Goal: Browse casually

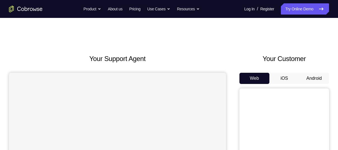
click at [316, 76] on button "Android" at bounding box center [315, 78] width 30 height 11
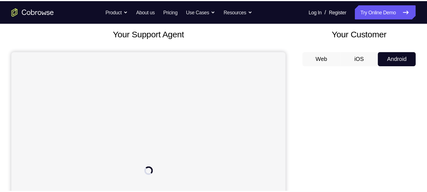
scroll to position [33, 0]
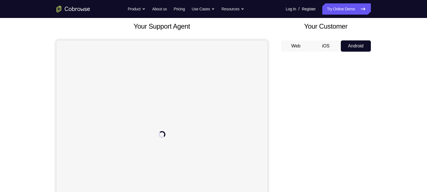
drag, startPoint x: 316, startPoint y: 75, endPoint x: 282, endPoint y: 45, distance: 45.7
click at [282, 45] on button "Web" at bounding box center [296, 45] width 30 height 11
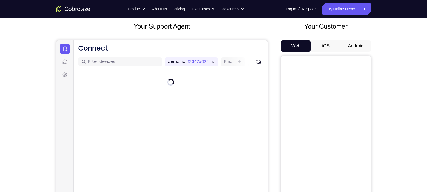
click at [338, 46] on button "Android" at bounding box center [355, 45] width 30 height 11
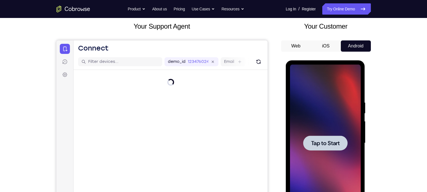
scroll to position [0, 0]
click at [318, 129] on div at bounding box center [325, 143] width 71 height 157
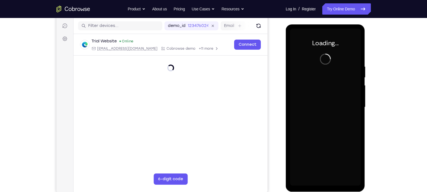
scroll to position [70, 0]
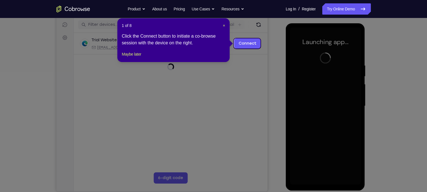
click at [223, 29] on div "1 of 8 × Click the Connect button to initiate a co-browse session with the devi…" at bounding box center [173, 40] width 112 height 44
click at [223, 28] on button "×" at bounding box center [224, 26] width 2 height 6
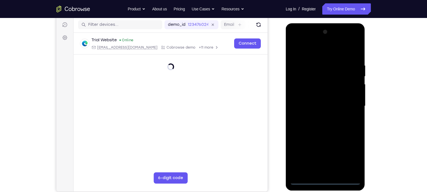
click at [326, 150] on div at bounding box center [325, 105] width 71 height 157
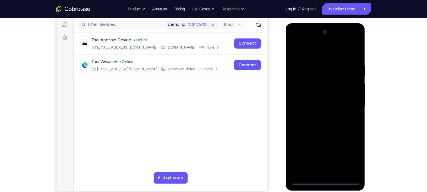
click at [338, 150] on div at bounding box center [325, 105] width 71 height 157
click at [312, 57] on div at bounding box center [325, 105] width 71 height 157
click at [314, 51] on div at bounding box center [325, 105] width 71 height 157
click at [338, 102] on div at bounding box center [325, 105] width 71 height 157
click at [319, 114] on div at bounding box center [325, 105] width 71 height 157
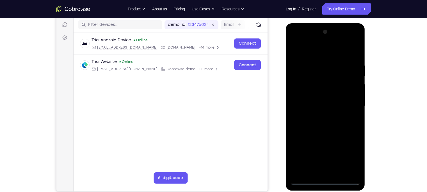
click at [320, 97] on div at bounding box center [325, 105] width 71 height 157
click at [323, 93] on div at bounding box center [325, 105] width 71 height 157
click at [322, 106] on div at bounding box center [325, 105] width 71 height 157
click at [329, 124] on div at bounding box center [325, 105] width 71 height 157
click at [304, 120] on div at bounding box center [325, 105] width 71 height 157
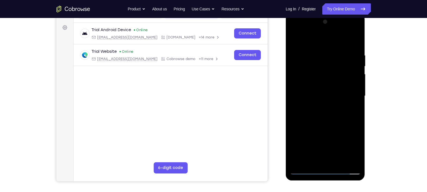
scroll to position [79, 0]
click at [318, 118] on div at bounding box center [325, 96] width 71 height 157
click at [338, 43] on div at bounding box center [325, 96] width 71 height 157
click at [338, 46] on div at bounding box center [325, 96] width 71 height 157
click at [318, 54] on div at bounding box center [325, 96] width 71 height 157
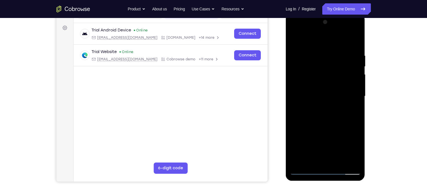
click at [338, 86] on div at bounding box center [325, 96] width 71 height 157
click at [338, 87] on div at bounding box center [325, 96] width 71 height 157
click at [338, 147] on div "Your Support Agent Your Customer Web iOS Android Next Steps We’d be happy to gi…" at bounding box center [213, 124] width 427 height 370
click at [338, 40] on div at bounding box center [325, 96] width 71 height 157
click at [332, 53] on div at bounding box center [325, 96] width 71 height 157
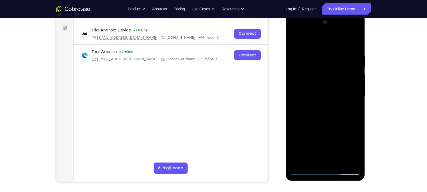
click at [338, 43] on div at bounding box center [325, 96] width 71 height 157
click at [336, 53] on div at bounding box center [325, 96] width 71 height 157
click at [338, 42] on div at bounding box center [325, 96] width 71 height 157
click at [338, 54] on div at bounding box center [325, 96] width 71 height 157
click at [326, 150] on div at bounding box center [325, 96] width 71 height 157
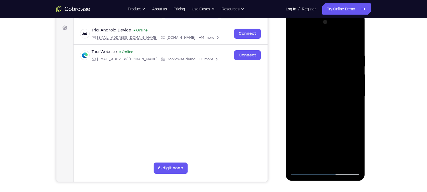
click at [310, 150] on div at bounding box center [325, 96] width 71 height 157
click at [338, 150] on div at bounding box center [325, 96] width 71 height 157
click at [307, 150] on div at bounding box center [325, 96] width 71 height 157
click at [338, 150] on div at bounding box center [325, 96] width 71 height 157
click at [304, 150] on div at bounding box center [325, 96] width 71 height 157
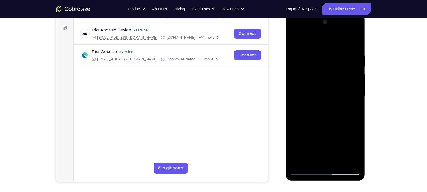
click at [338, 150] on div at bounding box center [325, 96] width 71 height 157
click at [324, 128] on div at bounding box center [325, 96] width 71 height 157
click at [321, 99] on div at bounding box center [325, 96] width 71 height 157
click at [309, 101] on div at bounding box center [325, 96] width 71 height 157
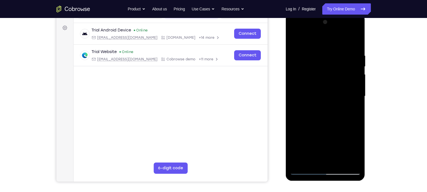
click at [338, 110] on div at bounding box center [325, 96] width 71 height 157
click at [303, 150] on div at bounding box center [325, 96] width 71 height 157
drag, startPoint x: 350, startPoint y: 67, endPoint x: 327, endPoint y: 72, distance: 23.4
click at [327, 72] on div at bounding box center [325, 96] width 71 height 157
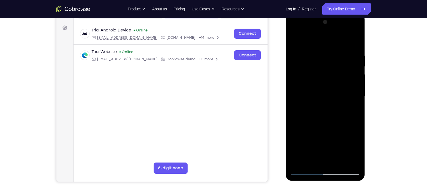
drag, startPoint x: 342, startPoint y: 65, endPoint x: 309, endPoint y: 69, distance: 32.8
click at [309, 69] on div at bounding box center [325, 96] width 71 height 157
drag, startPoint x: 341, startPoint y: 67, endPoint x: 303, endPoint y: 70, distance: 38.5
click at [303, 70] on div at bounding box center [325, 96] width 71 height 157
drag, startPoint x: 346, startPoint y: 71, endPoint x: 317, endPoint y: 74, distance: 29.4
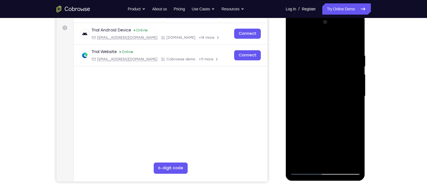
click at [317, 74] on div at bounding box center [325, 96] width 71 height 157
drag, startPoint x: 341, startPoint y: 64, endPoint x: 294, endPoint y: 69, distance: 47.4
click at [294, 69] on div at bounding box center [325, 96] width 71 height 157
click at [302, 150] on div at bounding box center [325, 96] width 71 height 157
drag, startPoint x: 319, startPoint y: 75, endPoint x: 319, endPoint y: 188, distance: 113.3
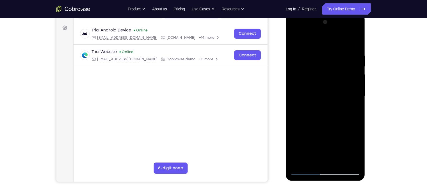
click at [319, 150] on html "Online web based iOS Simulators and Android Emulators. Run iPhone, iPad, Mobile…" at bounding box center [325, 97] width 80 height 168
click at [320, 55] on div at bounding box center [325, 96] width 71 height 157
click at [338, 44] on div at bounding box center [325, 96] width 71 height 157
click at [335, 49] on div at bounding box center [325, 96] width 71 height 157
click at [338, 45] on div at bounding box center [325, 96] width 71 height 157
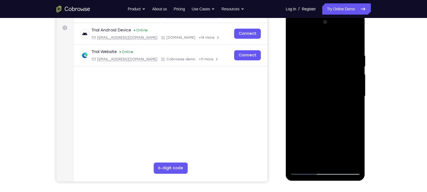
click at [338, 54] on div at bounding box center [325, 96] width 71 height 157
click at [338, 150] on div at bounding box center [325, 96] width 71 height 157
click at [338, 101] on div at bounding box center [325, 96] width 71 height 157
click at [298, 120] on div at bounding box center [325, 96] width 71 height 157
click at [338, 110] on div at bounding box center [325, 96] width 71 height 157
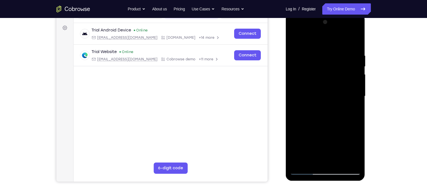
click at [338, 41] on div at bounding box center [325, 96] width 71 height 157
drag, startPoint x: 346, startPoint y: 56, endPoint x: 351, endPoint y: 167, distance: 111.2
click at [338, 150] on div at bounding box center [325, 96] width 71 height 157
click at [317, 57] on div at bounding box center [325, 96] width 71 height 157
click at [338, 41] on div at bounding box center [325, 96] width 71 height 157
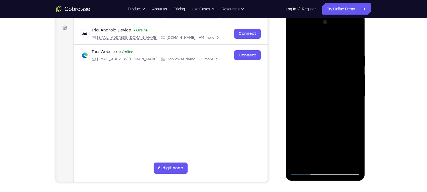
click at [338, 51] on div at bounding box center [325, 96] width 71 height 157
click at [338, 41] on div at bounding box center [325, 96] width 71 height 157
click at [338, 150] on div at bounding box center [325, 96] width 71 height 157
click at [327, 108] on div at bounding box center [325, 96] width 71 height 157
click at [293, 38] on div at bounding box center [325, 96] width 71 height 157
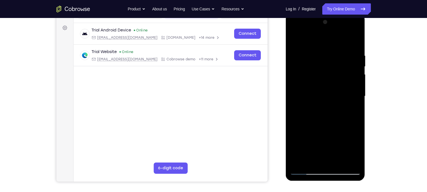
click at [293, 38] on div at bounding box center [325, 96] width 71 height 157
click at [300, 150] on div at bounding box center [325, 96] width 71 height 157
drag, startPoint x: 328, startPoint y: 91, endPoint x: 330, endPoint y: 167, distance: 76.3
click at [330, 150] on div at bounding box center [325, 96] width 71 height 157
click at [318, 50] on div at bounding box center [325, 96] width 71 height 157
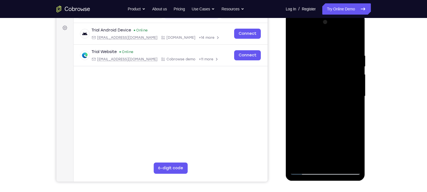
click at [338, 96] on div at bounding box center [325, 96] width 71 height 157
click at [300, 94] on div at bounding box center [325, 96] width 71 height 157
click at [338, 41] on div at bounding box center [325, 96] width 71 height 157
click at [337, 51] on div at bounding box center [325, 96] width 71 height 157
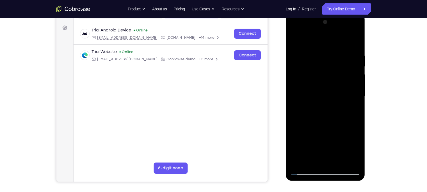
click at [338, 82] on div at bounding box center [325, 96] width 71 height 157
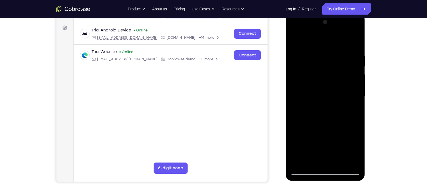
click at [309, 43] on div at bounding box center [325, 96] width 71 height 157
click at [295, 38] on div at bounding box center [325, 96] width 71 height 157
click at [338, 81] on div at bounding box center [325, 96] width 71 height 157
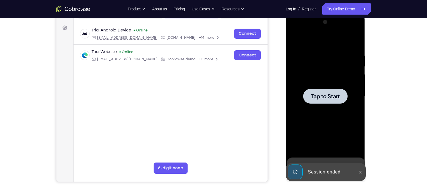
click at [338, 81] on div at bounding box center [325, 96] width 71 height 157
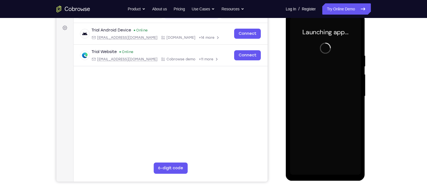
scroll to position [79, 0]
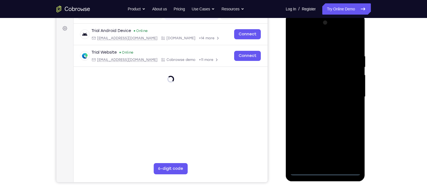
click at [326, 150] on div at bounding box center [325, 96] width 71 height 157
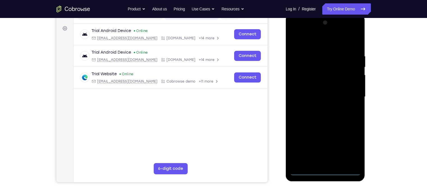
click at [338, 150] on div at bounding box center [325, 96] width 71 height 157
